Goal: Communication & Community: Answer question/provide support

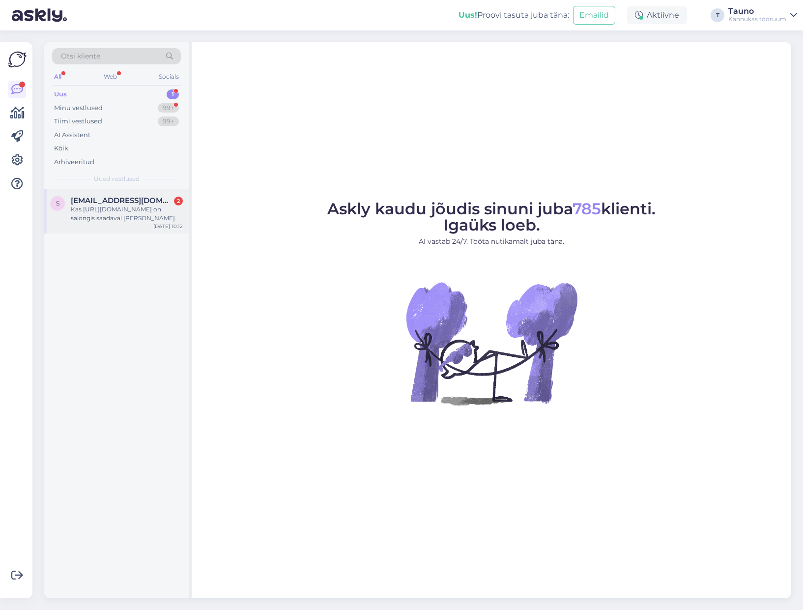
click at [114, 204] on span "[EMAIL_ADDRESS][DOMAIN_NAME]" at bounding box center [122, 200] width 102 height 9
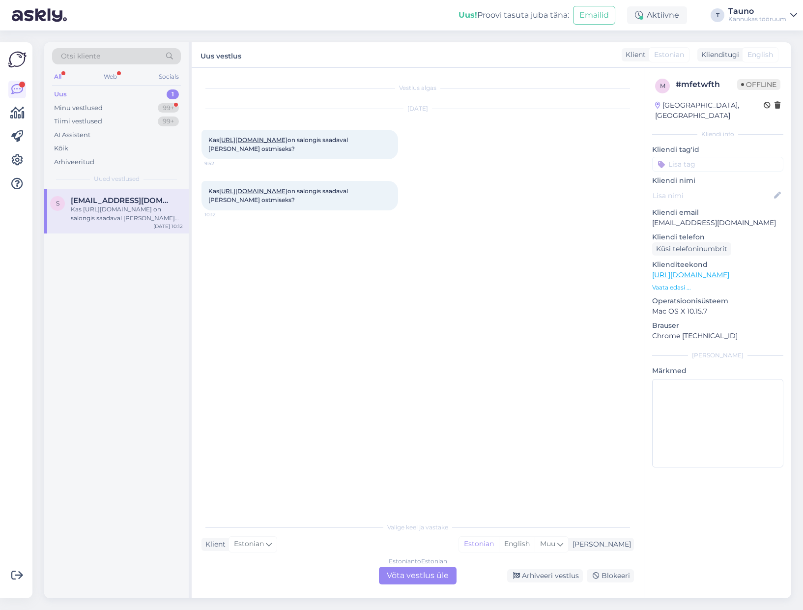
click at [287, 143] on link "[URL][DOMAIN_NAME]" at bounding box center [253, 139] width 68 height 7
click at [410, 574] on div "Estonian to Estonian Võta vestlus üle" at bounding box center [418, 575] width 78 height 18
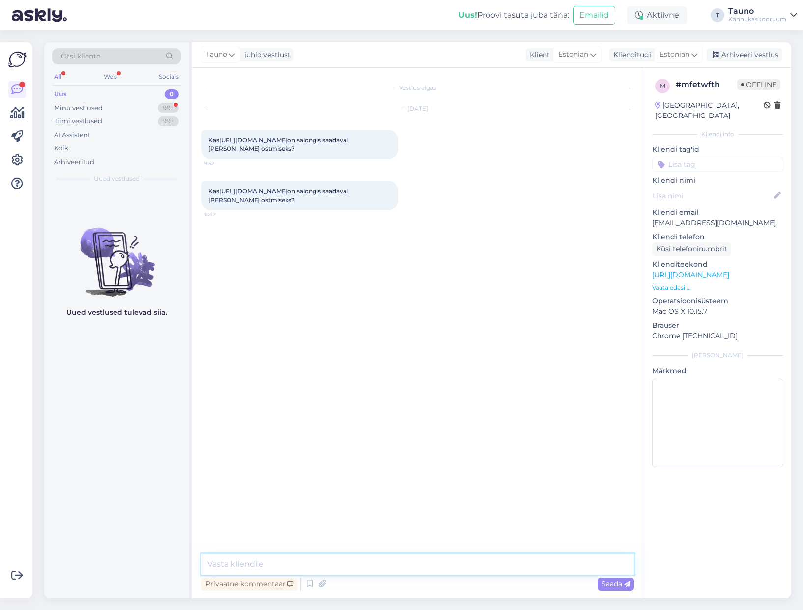
click at [219, 564] on textarea at bounding box center [417, 564] width 432 height 21
drag, startPoint x: 593, startPoint y: 564, endPoint x: 539, endPoint y: 587, distance: 58.8
click at [532, 565] on textarea "Tere, [PERSON_NAME]! Aitäh meile kirjutamast ja vabandame pika vastamise [PERSO…" at bounding box center [417, 564] width 432 height 21
paste textarea "Pixel 9, 128GB, must"
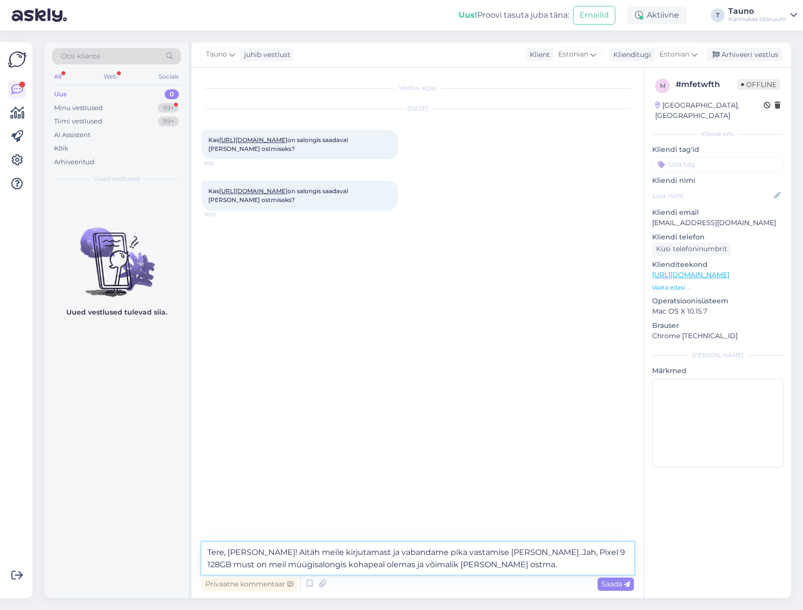
type textarea "Tere, [PERSON_NAME]! Aitäh meile kirjutamast ja vabandame pika vastamise [PERSO…"
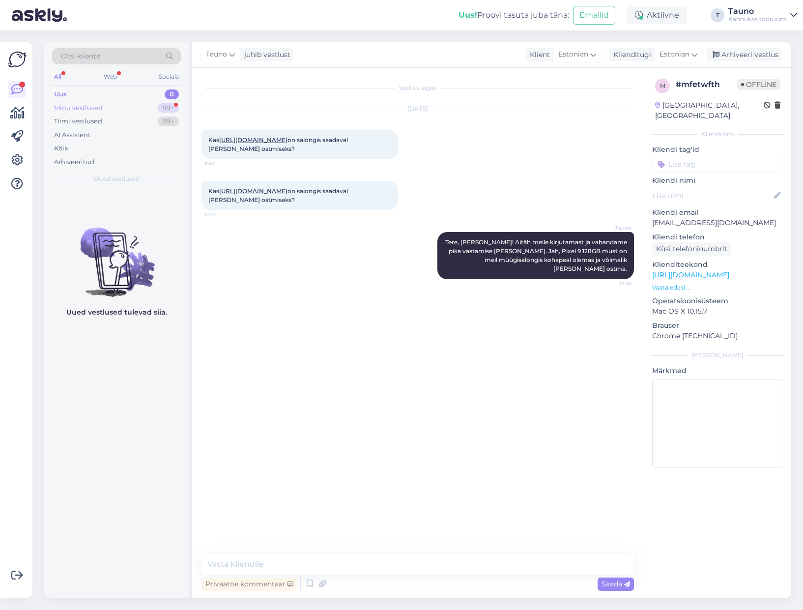
click at [86, 104] on div "Minu vestlused" at bounding box center [78, 108] width 49 height 10
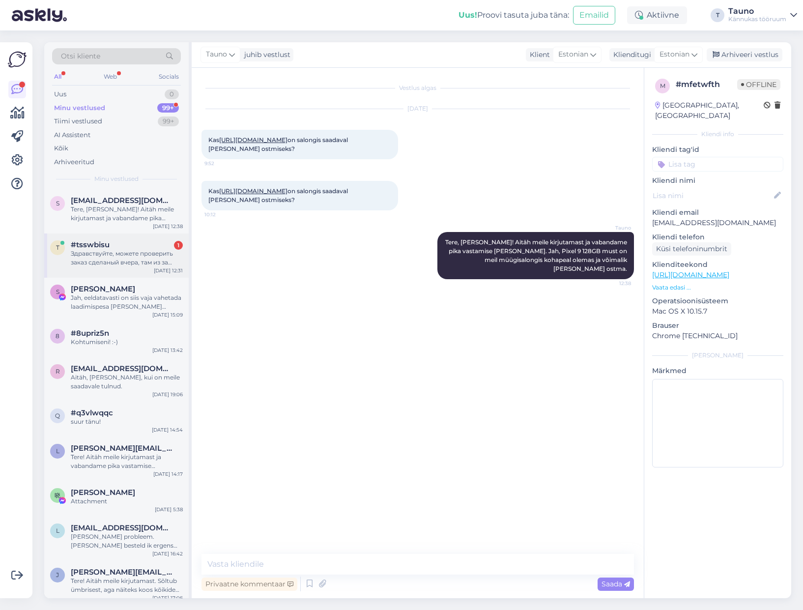
click at [109, 260] on div "Здравствуйте, можете проверить заказ сделаный вчера, там из за того что сайт ср…" at bounding box center [127, 258] width 112 height 18
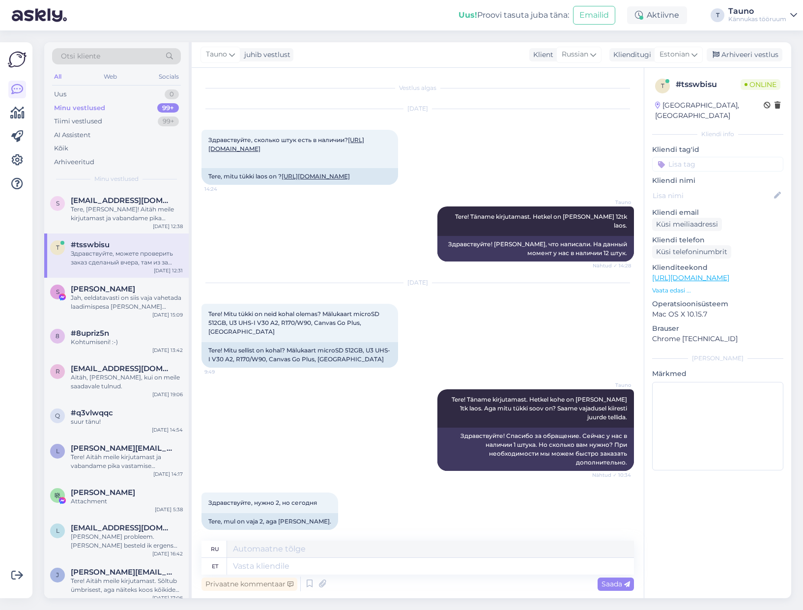
scroll to position [354, 0]
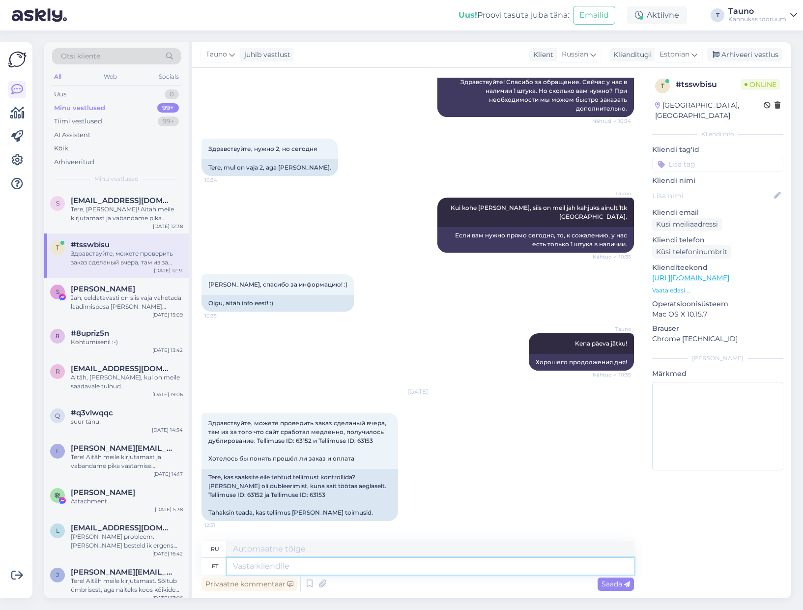
click at [254, 565] on textarea at bounding box center [430, 565] width 407 height 17
type textarea "Tere!"
type textarea "Привет!"
type textarea "Tere! [GEOGRAPHIC_DATA]"
type textarea "Привет! [GEOGRAPHIC_DATA]."
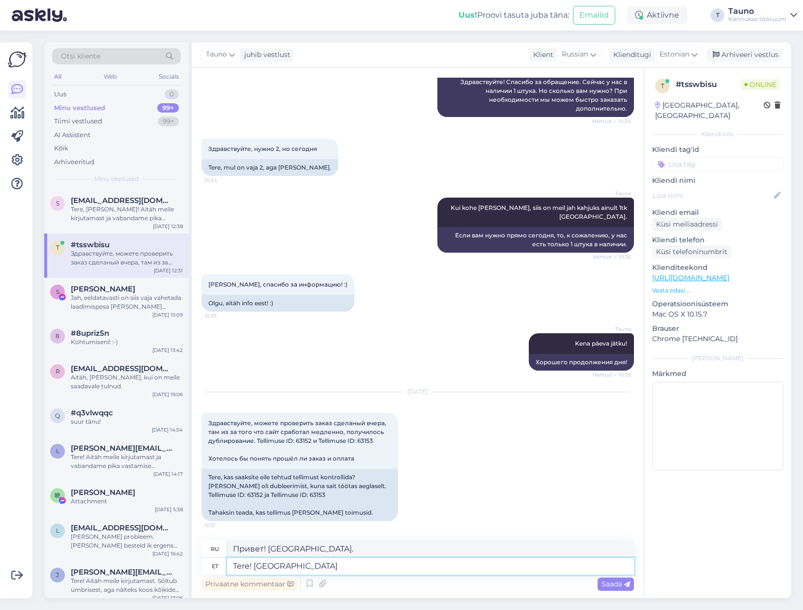
click at [250, 564] on textarea "Tere! [GEOGRAPHIC_DATA]" at bounding box center [430, 565] width 407 height 17
type textarea "Tere päevast! [GEOGRAPHIC_DATA]"
type textarea "Добрый день! [GEOGRAPHIC_DATA]."
click at [326, 569] on textarea "Tere päevast! [GEOGRAPHIC_DATA]" at bounding box center [430, 565] width 407 height 17
type textarea "Tere päevast! Aitäh meile k"
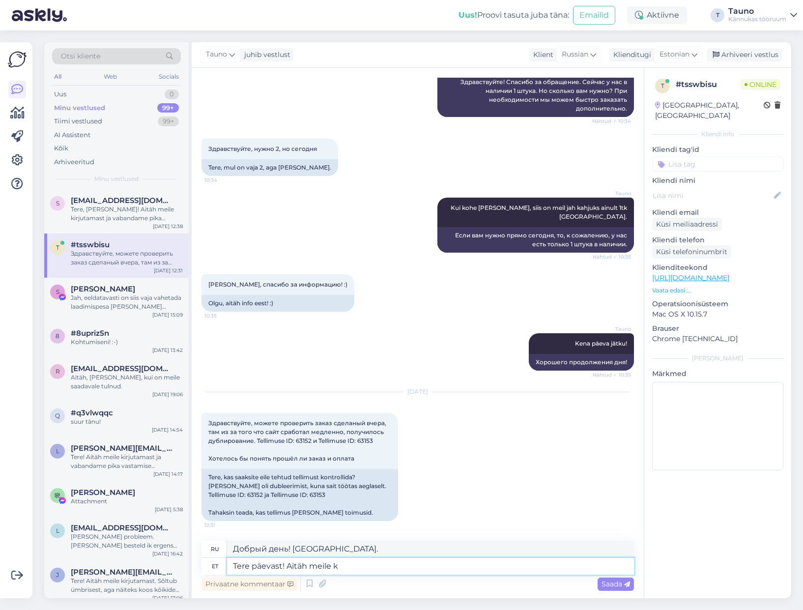
type textarea "Добрый день! Спасибо нам."
type textarea "Tere päevast! Aitäh meile kirjutamast"
type textarea "Добрый день! [PERSON_NAME], что написали нам."
type textarea "Tere päevast! Aitäh meile kirjutamast. Kontrollisime ü"
type textarea "Добрый день! [PERSON_NAME], что написали нам. Мы проверили."
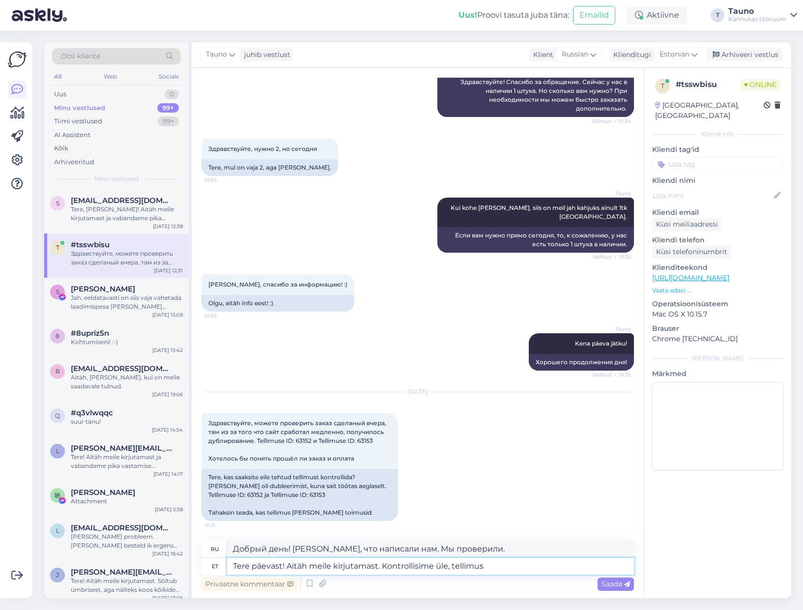
type textarea "Tere päevast! Aitäh meile kirjutamast. Kontrollisime üle, tellimus"
type textarea "Добрый день! [PERSON_NAME], что написали нам. Мы проверили ваш заказ."
type textarea "Tere päevast! Aitäh meile kirjutamast. Kontrollisime üle, tellimus 63153"
type textarea "Добрый день! [PERSON_NAME], что написали нам. Мы проверили заказ 63153."
type textarea "Tere päevast! Aitäh meile kirjutamast. Kontrollisime üle, tellimus 63153 on m"
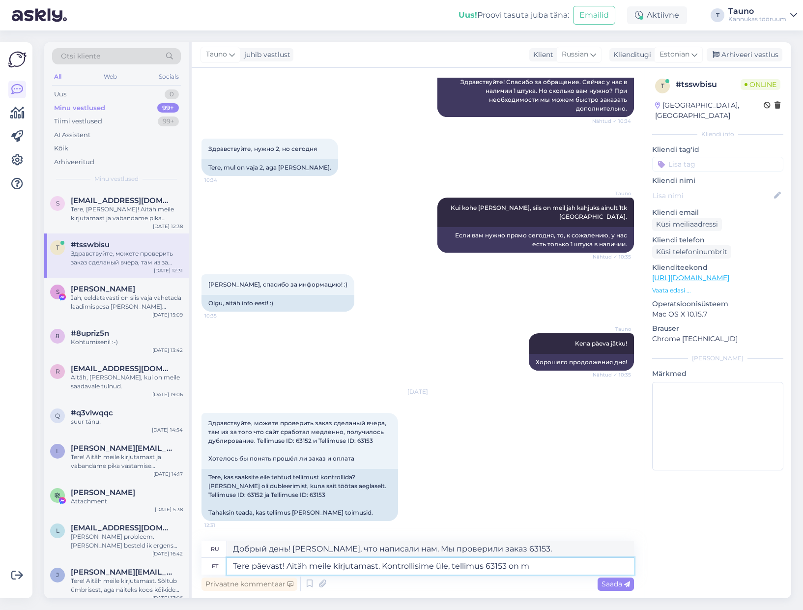
type textarea "Добрый день! [PERSON_NAME], что написали нам. Мы проверили, заказ 63153..."
type textarea "Tere päevast! Aitäh meile kirjutamast. Kontrollisime üle, tellimus 63153 on mei…"
type textarea "Добрый день! [PERSON_NAME], что написали нам. Мы проверили, заказ 63153 — наш."
type textarea "Tere päevast! Aitäh meile kirjutamast. Kontrollisime üle, tellimus 63153 on mei…"
type textarea "Добрый день! [PERSON_NAME], что написали нам. Мы проверили, заказ 63153 нас уст…"
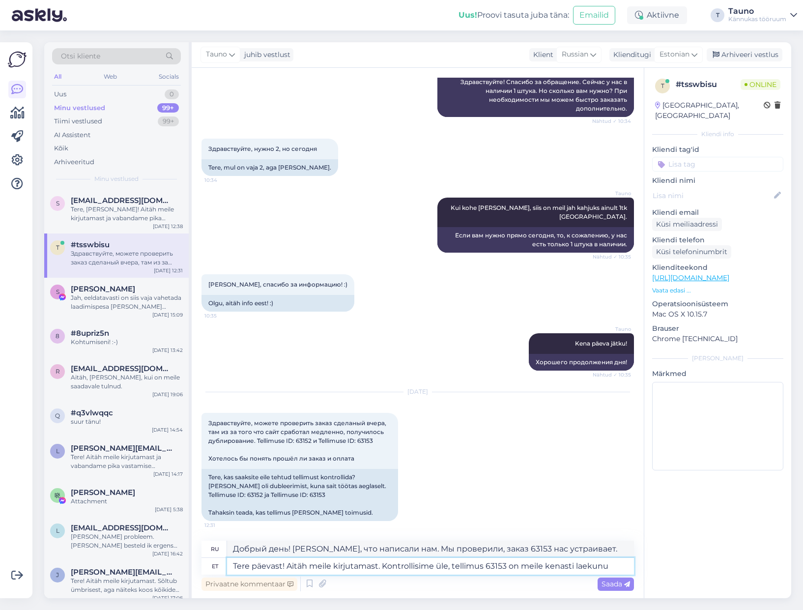
type textarea "Tere päevast! Aitäh meile kirjutamast. Kontrollisime üle, tellimus 63153 on mei…"
type textarea "Добрый день! [PERSON_NAME], что написали нам. Мы проверили, заказ 63153 успешно…"
type textarea "Tere päevast! Aitäh meile kirjutamast. Kontrollisime üle, tellimus 63153 on mei…"
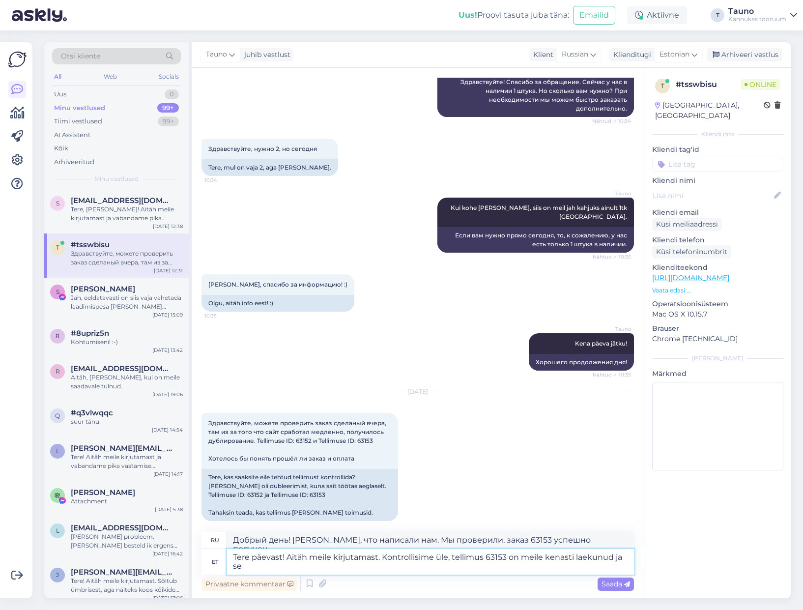
type textarea "Добрый день! [PERSON_NAME], что написали нам. Мы проверили, заказ 63153 получен…"
type textarea "Tere päevast! Aitäh meile kirjutamast. Kontrollisime üle, tellimus 63153 on mei…"
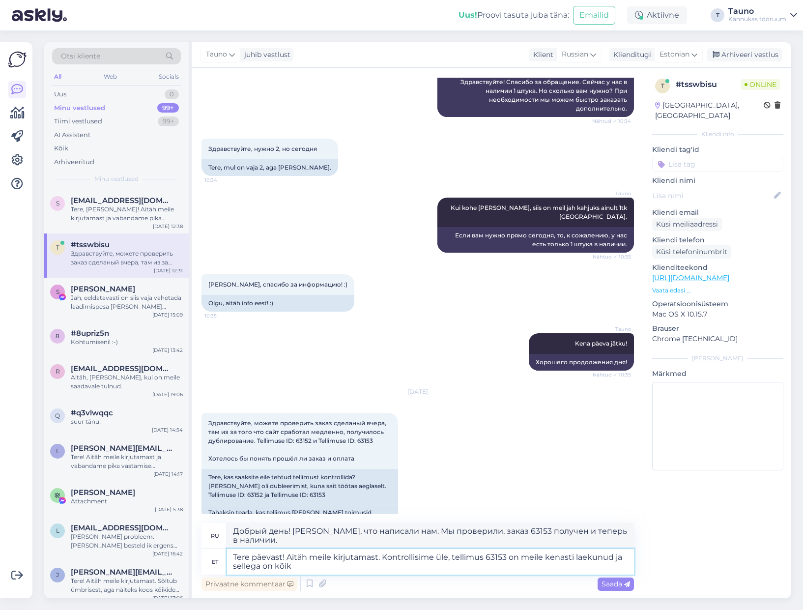
type textarea "Добрый день! [PERSON_NAME], что написали нам. Мы проверили, заказ 63153 получен…"
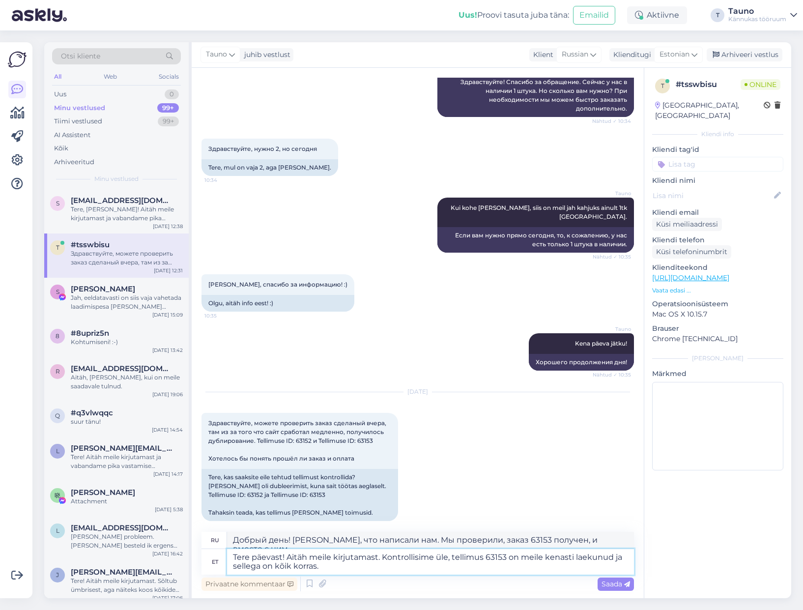
type textarea "Tere päevast! Aitäh meile kirjutamast. Kontrollisime üle, tellimus 63153 on mei…"
type textarea "Добрый день! [PERSON_NAME], что написали нам. Мы проверили, заказ 63153 получен…"
type textarea "Tere päevast! Aitäh meile kirjutamast. Kontrollisime üle, tellimus 63153 on mei…"
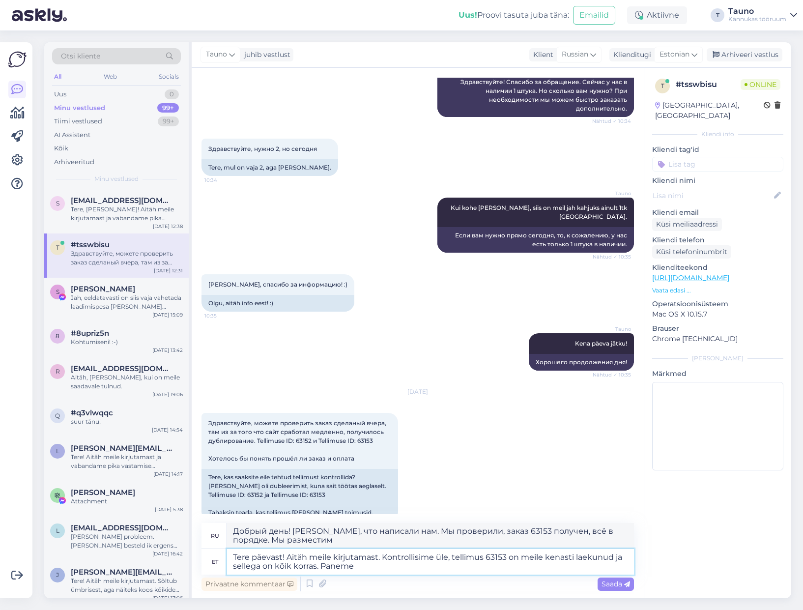
type textarea "Добрый день! [PERSON_NAME], что написали нам. Мы проверили, заказ 63153 получен…"
type textarea "Tere päevast! Aitäh meile kirjutamast. Kontrollisime üle, tellimus 63153 on mei…"
type textarea "Добрый день! [PERSON_NAME], что написали нам. Мы проверили, заказ 63153 получен…"
type textarea "Tere päevast! Aitäh meile kirjutamast. Kontrollisime üle, tellimus 63153 on mei…"
type textarea "Добрый день! [PERSON_NAME], что написали нам. Мы проверили, заказ 63153 получен…"
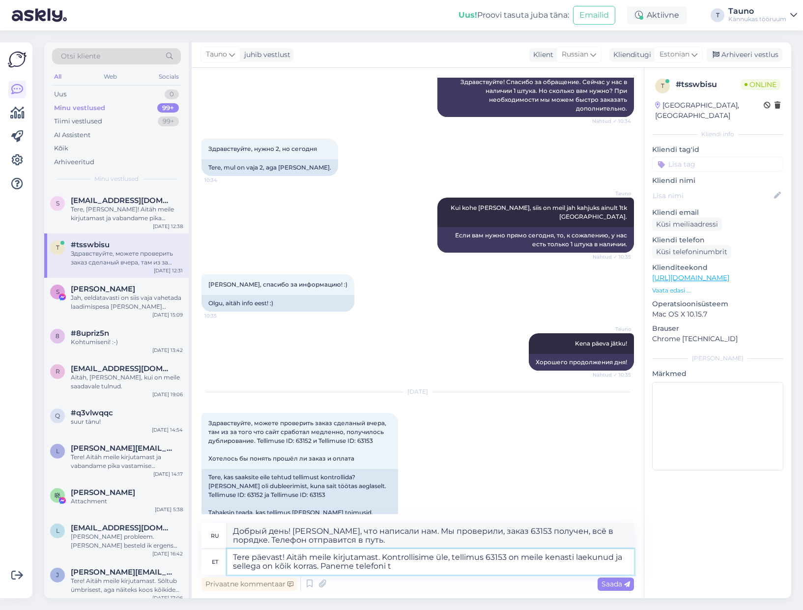
type textarea "Tere päevast! Aitäh meile kirjutamast. Kontrollisime üle, tellimus 63153 on mei…"
type textarea "Добрый день! [PERSON_NAME], что написали нам. Мы проверили, заказ 63153 получен…"
type textarea "Tere päevast! Aitäh meile kirjutamast. Kontrollisime üle, tellimus 63153 on mei…"
type textarea "Добрый день! [PERSON_NAME], что написали нам. Мы проверили, заказ 63153 получен…"
type textarea "Tere päevast! Aitäh meile kirjutamast. Kontrollisime üle, tellimus 63153 on mei…"
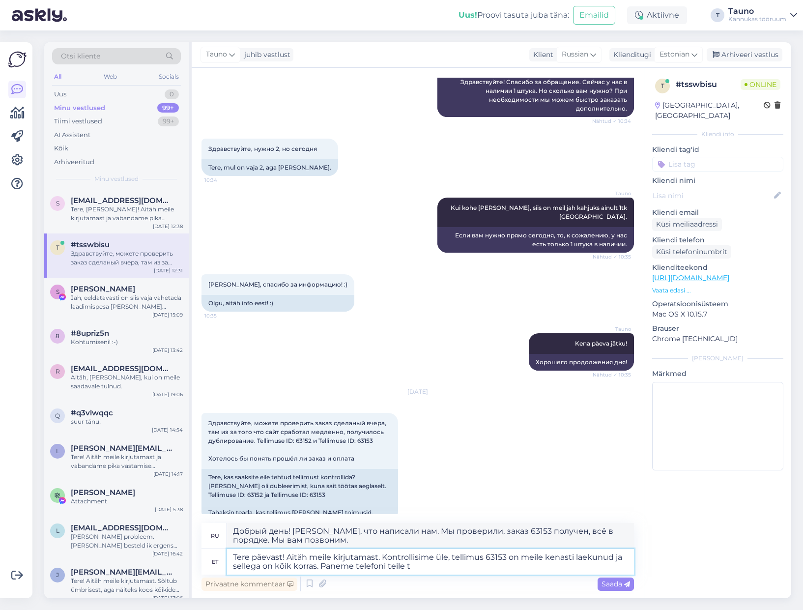
type textarea "Добрый день! [PERSON_NAME], что написали нам. Мы проверили, заказ 63153 получен…"
type textarea "Tere päevast! Aitäh meile kirjutamast. Kontrollisime üle, tellimus 63153 on mei…"
type textarea "Добрый день! [PERSON_NAME], что написали нам. Мы проверили, заказ 63153 получен…"
type textarea "Tere päevast! Aitäh meile kirjutamast. Kontrollisime üle, tellimus 63153 on mei…"
type textarea "Добрый день! [PERSON_NAME], что написали нам. Мы проверили, заказ 63153 получен…"
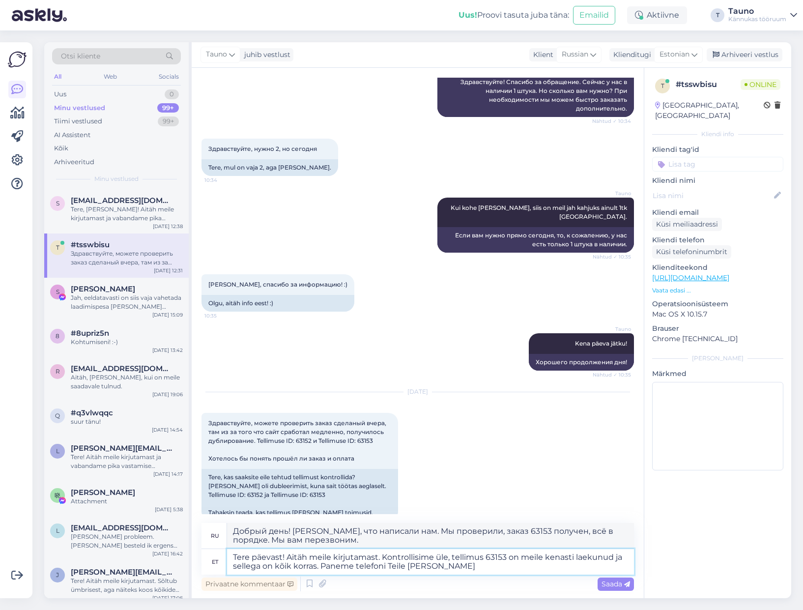
type textarea "Tere päevast! Aitäh meile kirjutamast. Kontrollisime üle, tellimus 63153 on mei…"
type textarea "Добрый день! [PERSON_NAME], что написали нам. Мы проверили, заказ 63153 получен…"
type textarea "Tere päevast! Aitäh meile kirjutamast. Kontrollisime üle, tellimus 63153 on mei…"
type textarea "Добрый день! [PERSON_NAME], что написали нам. Мы проверили, заказ 63153 получен…"
click at [365, 566] on textarea "Tere päevast! Aitäh meile kirjutamast. Kontrollisime üle, tellimus 63153 on mei…" at bounding box center [430, 562] width 407 height 26
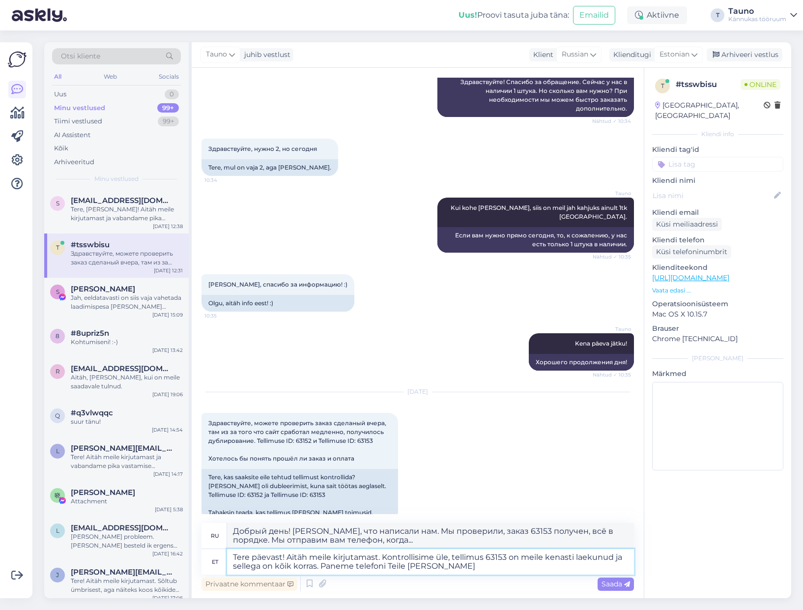
click at [365, 566] on textarea "Tere päevast! Aitäh meile kirjutamast. Kontrollisime üle, tellimus 63153 on mei…" at bounding box center [430, 562] width 407 height 26
type textarea "Tere päevast! Aitäh meile kirjutamast. Kontrollisime üle, tellimus 63153 on mei…"
type textarea "Добрый день! [PERSON_NAME], что написали нам. Мы проверили, заказ 63153 получен…"
type textarea "Tere päevast! Aitäh meile kirjutamast. Kontrollisime üle, tellimus 63153 on mei…"
type textarea "Добрый день! [PERSON_NAME], что написали нам. Мы проверили, заказ 63153 получен…"
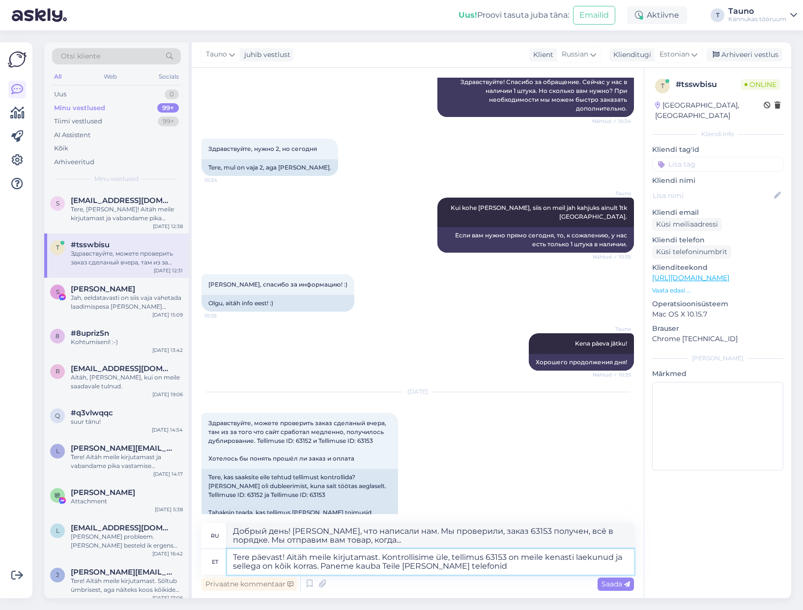
type textarea "Tere päevast! Aitäh meile kirjutamast. Kontrollisime üle, tellimus 63153 on mei…"
type textarea "Добрый день! [PERSON_NAME], что написали нам. Мы проверили, заказ 63153 получен…"
type textarea "Tere päevast! Aitäh meile kirjutamast. Kontrollisime üle, tellimus 63153 on mei…"
type textarea "Добрый день! [PERSON_NAME], что написали нам. Мы проверили, заказ 63153 получен…"
type textarea "Tere päevast! Aitäh meile kirjutamast. Kontrollisime üle, tellimus 63153 on mei…"
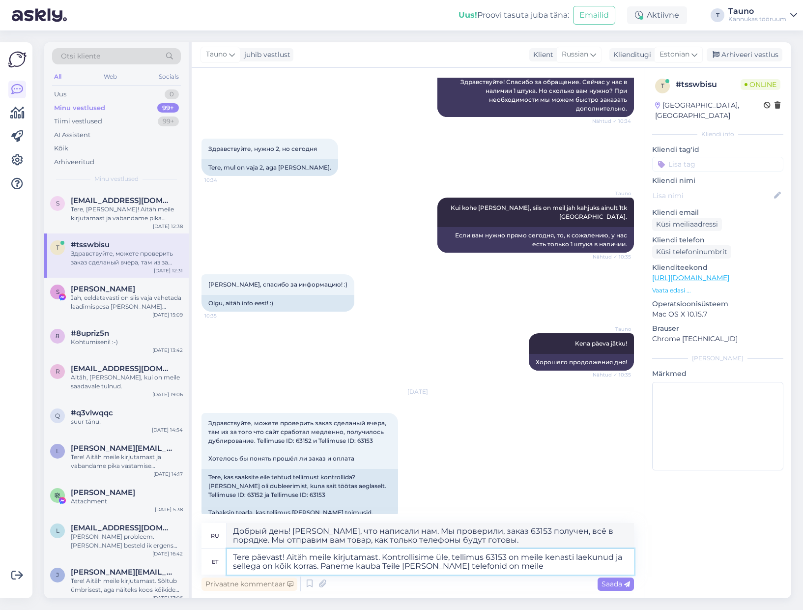
type textarea "Добрый день! [PERSON_NAME], что написали нам. Мы проверили, заказ 63153 получен…"
type textarea "Tere päevast! Aitäh meile kirjutamast. Kontrollisime üle, tellimus 63153 on mei…"
type textarea "Добрый день! [PERSON_NAME], что написали нам. Мы проверили, заказ 63153 получен…"
click at [358, 563] on textarea "Tere päevast! Aitäh meile kirjutamast. Kontrollisime üle, tellimus 63153 on mei…" at bounding box center [430, 562] width 407 height 26
click at [410, 565] on textarea "Tere päevast! Aitäh meile kirjutamast. Kontrollisime üle, tellimus 63153 on mei…" at bounding box center [430, 562] width 407 height 26
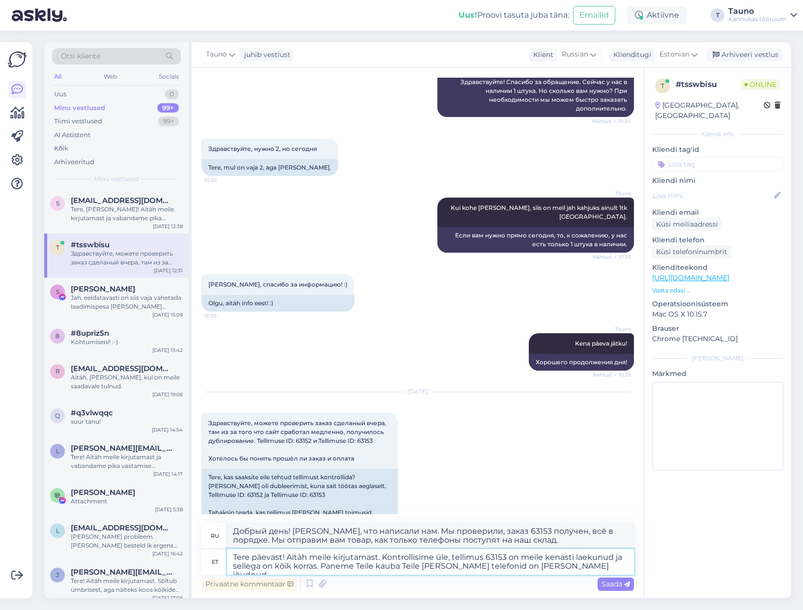
click at [410, 565] on textarea "Tere päevast! Aitäh meile kirjutamast. Kontrollisime üle, tellimus 63153 on mei…" at bounding box center [430, 562] width 407 height 26
click at [595, 564] on textarea "Tere päevast! Aitäh meile kirjutamast. Kontrollisime üle, tellimus 63153 on mei…" at bounding box center [430, 562] width 407 height 26
click at [598, 566] on textarea "Tere päevast! Aitäh meile kirjutamast. Kontrollisime üle, tellimus 63153 on mei…" at bounding box center [430, 562] width 407 height 26
type textarea "Tere päevast! Aitäh meile kirjutamast. Kontrollisime üle, tellimus 63153 on mei…"
type textarea "Добрый день! [PERSON_NAME], что написали нам. Мы проверили, заказ 63153 получен…"
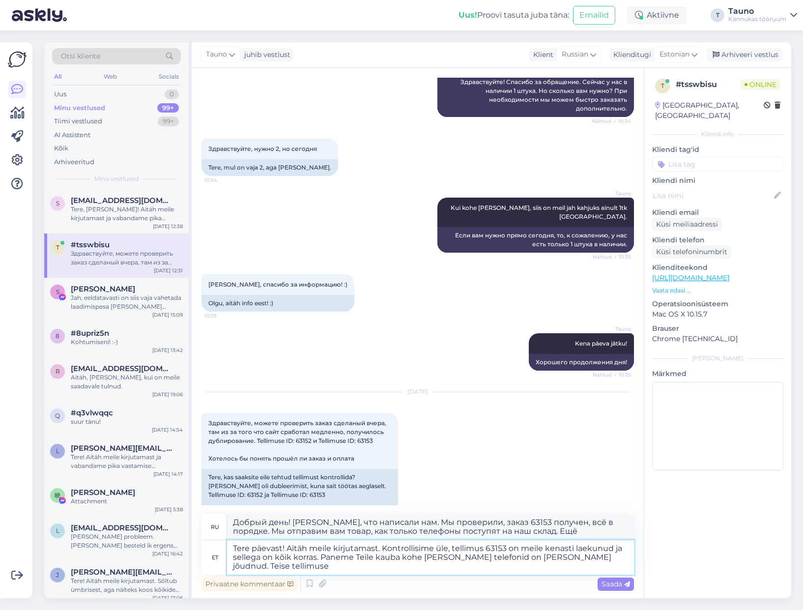
type textarea "Tere päevast! Aitäh meile kirjutamast. Kontrollisime üle, tellimus 63153 on mei…"
type textarea "Добрый день! [PERSON_NAME], что написали нам. Мы проверили, заказ 63153 получен…"
type textarea "Tere päevast! Aitäh meile kirjutamast. Kontrollisime üle, tellimus 63153 on mei…"
type textarea "Добрый день! [PERSON_NAME], что написали нам. Мы проверили, заказ 63153 получен…"
type textarea "Tere päevast! Aitäh meile kirjutamast. Kontrollisime üle, tellimus 63153 on mei…"
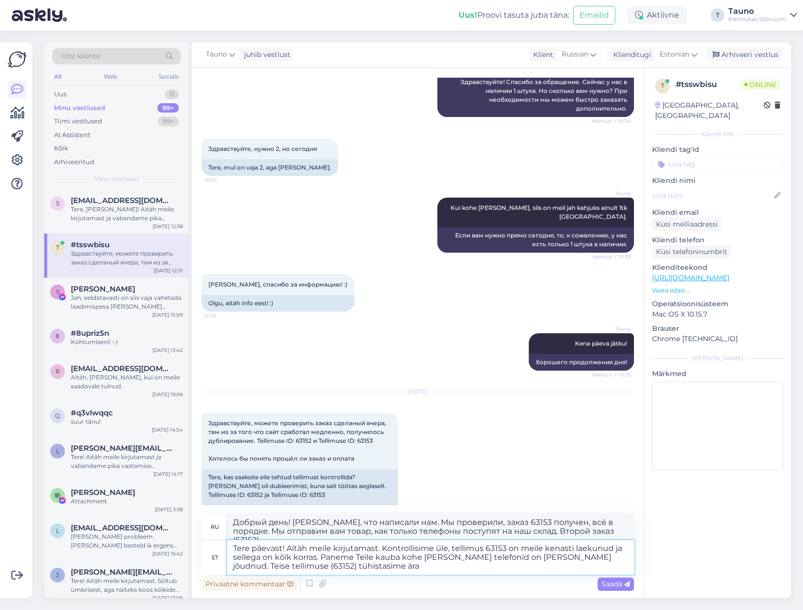
type textarea "Добрый день! [PERSON_NAME], что написали нам. Мы проверили, заказ 63153 получен…"
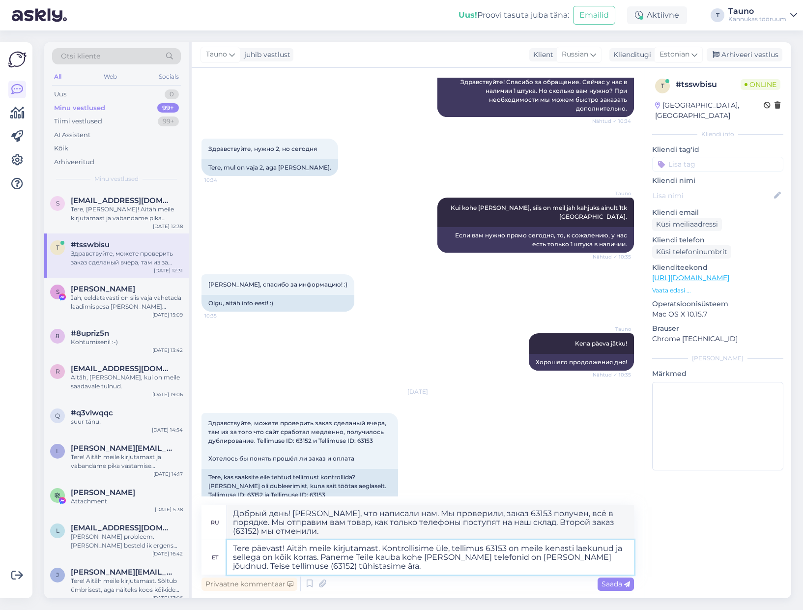
type textarea "Tere päevast! Aitäh meile kirjutamast. Kontrollisime üle, tellimus 63153 on mei…"
drag, startPoint x: 616, startPoint y: 583, endPoint x: 962, endPoint y: 484, distance: 359.7
click at [802, 484] on html "Uus! Proovi tasuta [PERSON_NAME]: Emailid Aktiivne T Tauno Kännukas tööruum Või…" at bounding box center [401, 305] width 803 height 610
click at [616, 584] on span "Saada" at bounding box center [615, 583] width 28 height 9
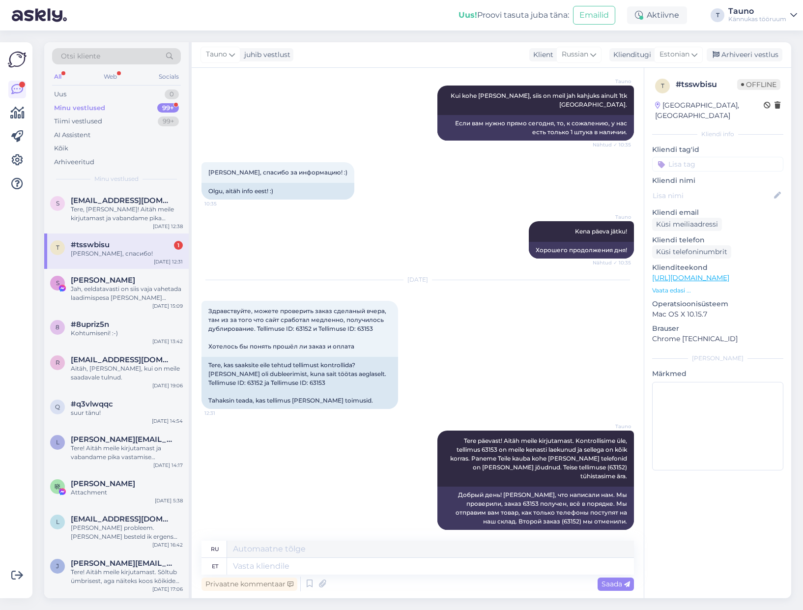
scroll to position [525, 0]
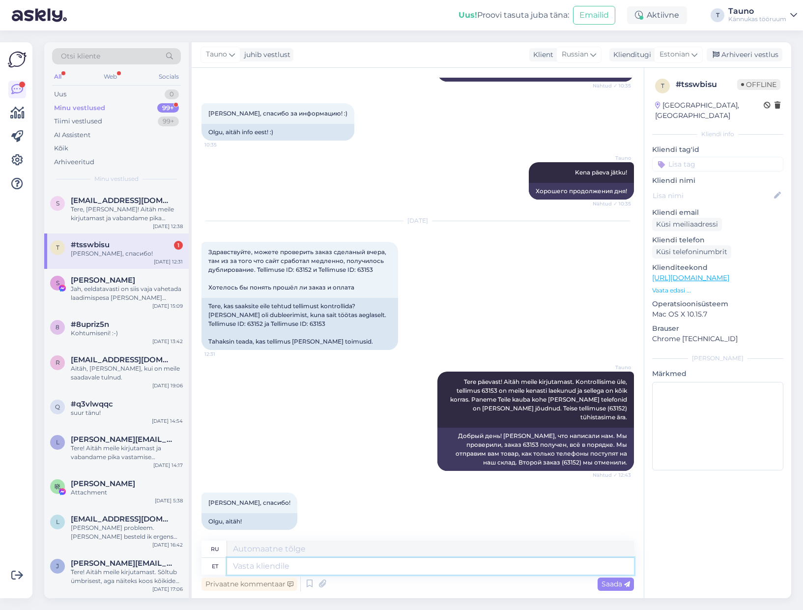
click at [252, 567] on textarea at bounding box center [430, 565] width 407 height 17
type textarea "Kena"
type textarea "Хороший"
type textarea "Kena päeva j"
type textarea "Хорошего дня"
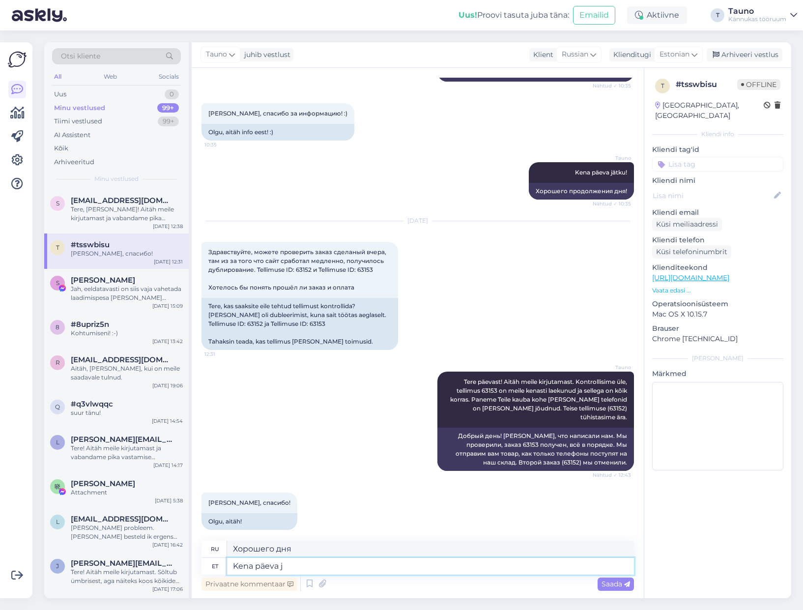
type textarea "Kena päeva jõ"
type textarea "Хорошего дня."
type textarea "Kena päeva jätku!"
type textarea "Хорошего дня!"
type textarea "Kena päeva jätku!"
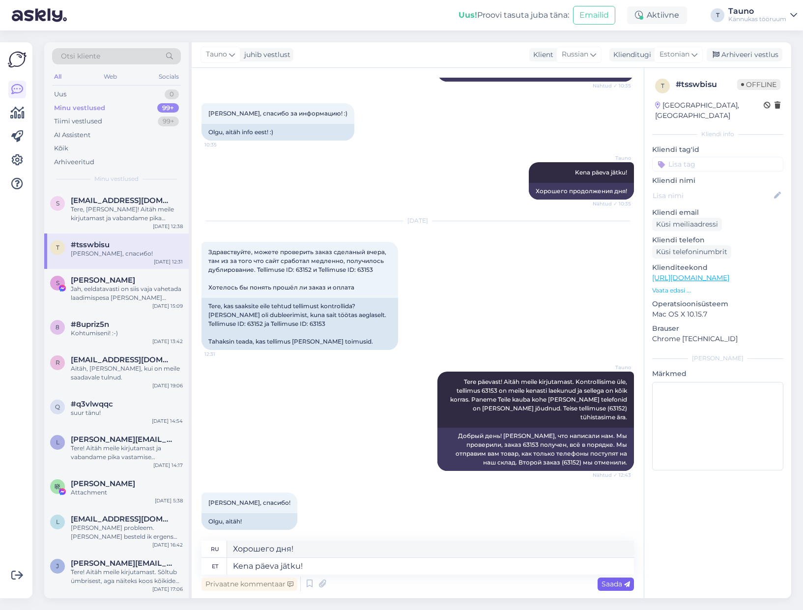
click at [616, 583] on span "Saada" at bounding box center [615, 583] width 28 height 9
